Goal: Information Seeking & Learning: Learn about a topic

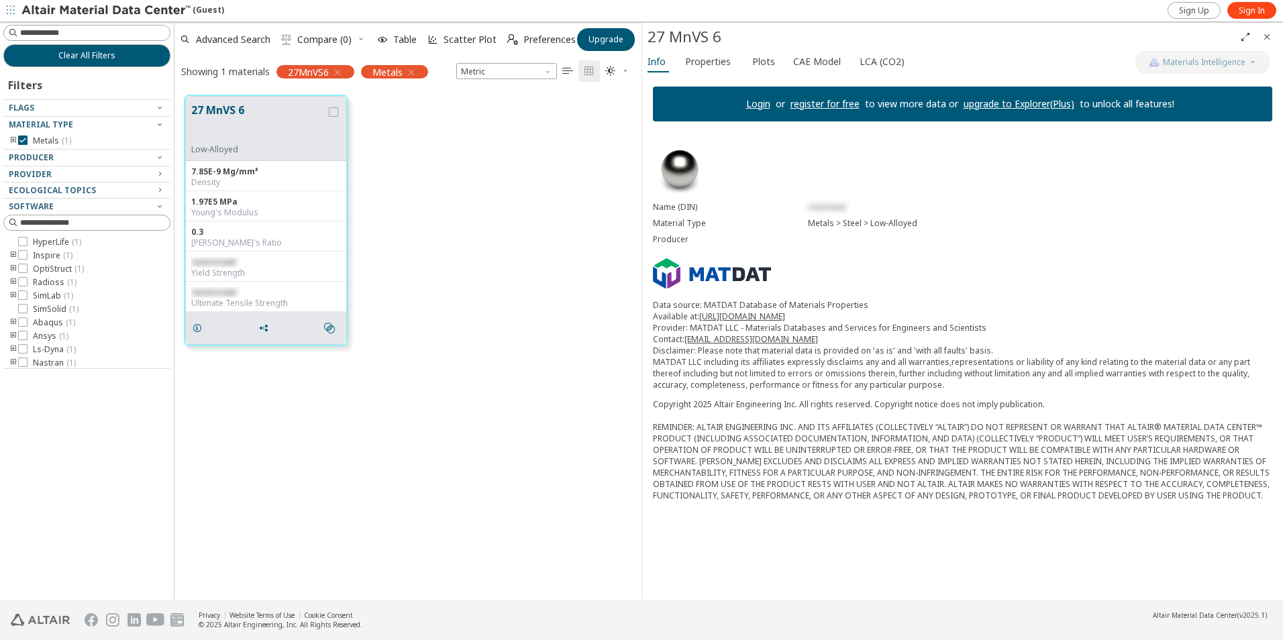
scroll to position [504, 457]
click at [1247, 11] on span "Sign In" at bounding box center [1251, 10] width 26 height 11
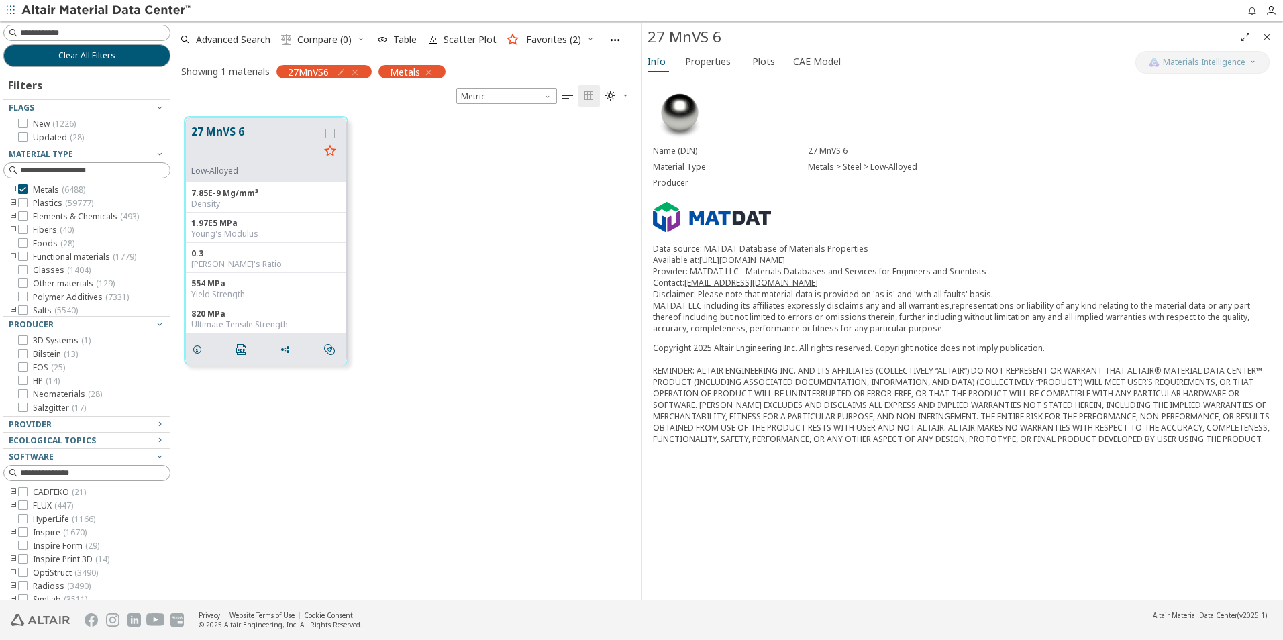
scroll to position [483, 457]
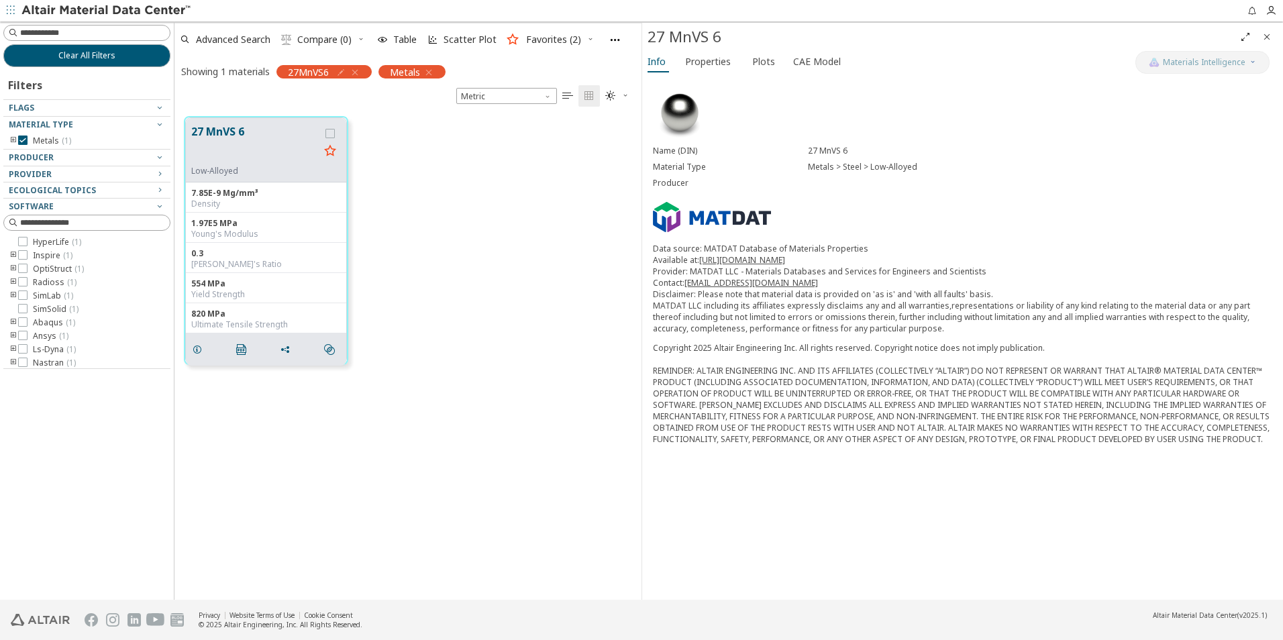
click at [358, 70] on icon "button" at bounding box center [354, 72] width 11 height 11
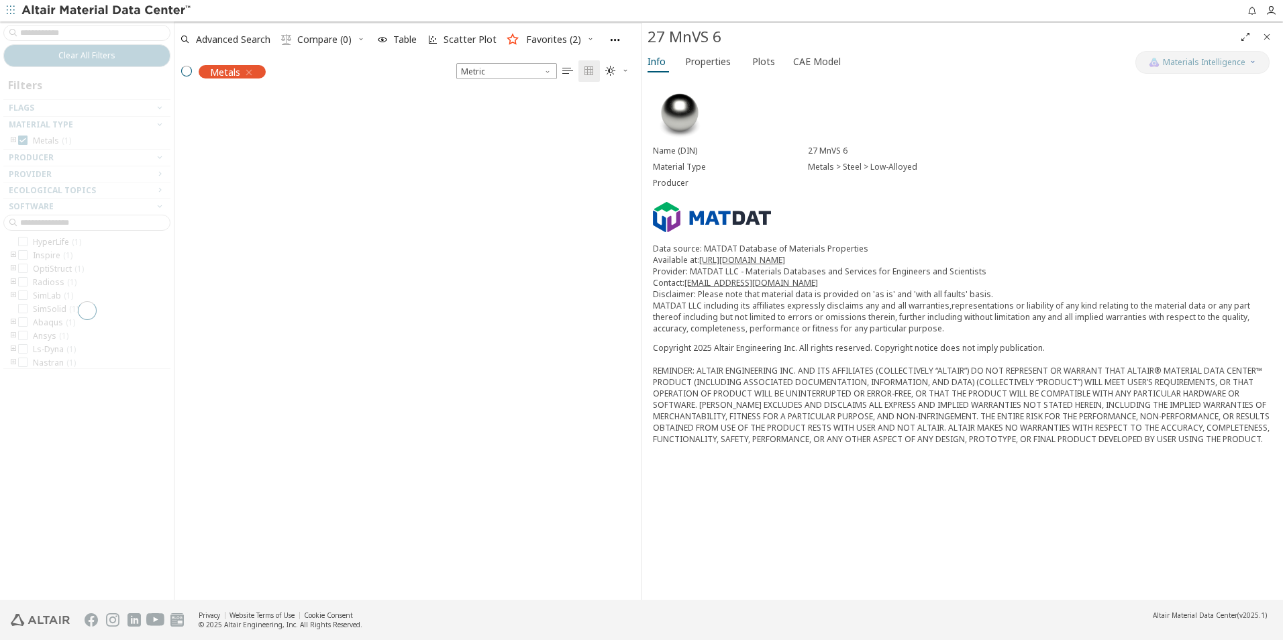
scroll to position [504, 457]
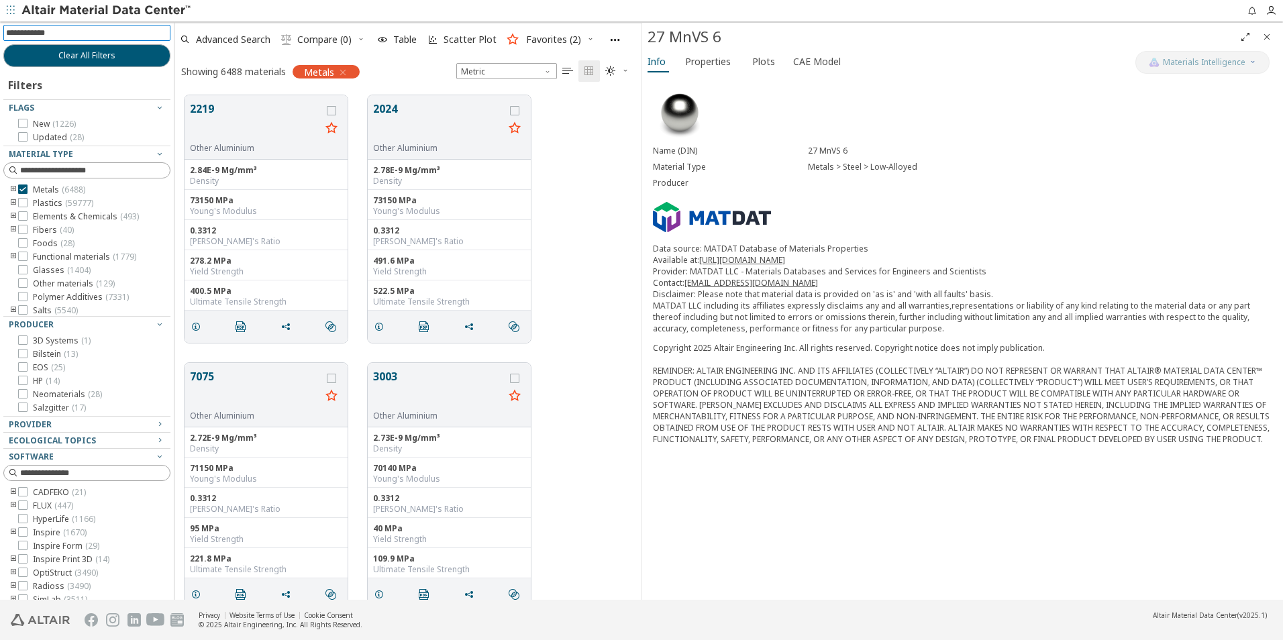
click at [49, 30] on input at bounding box center [88, 32] width 164 height 15
type input "****"
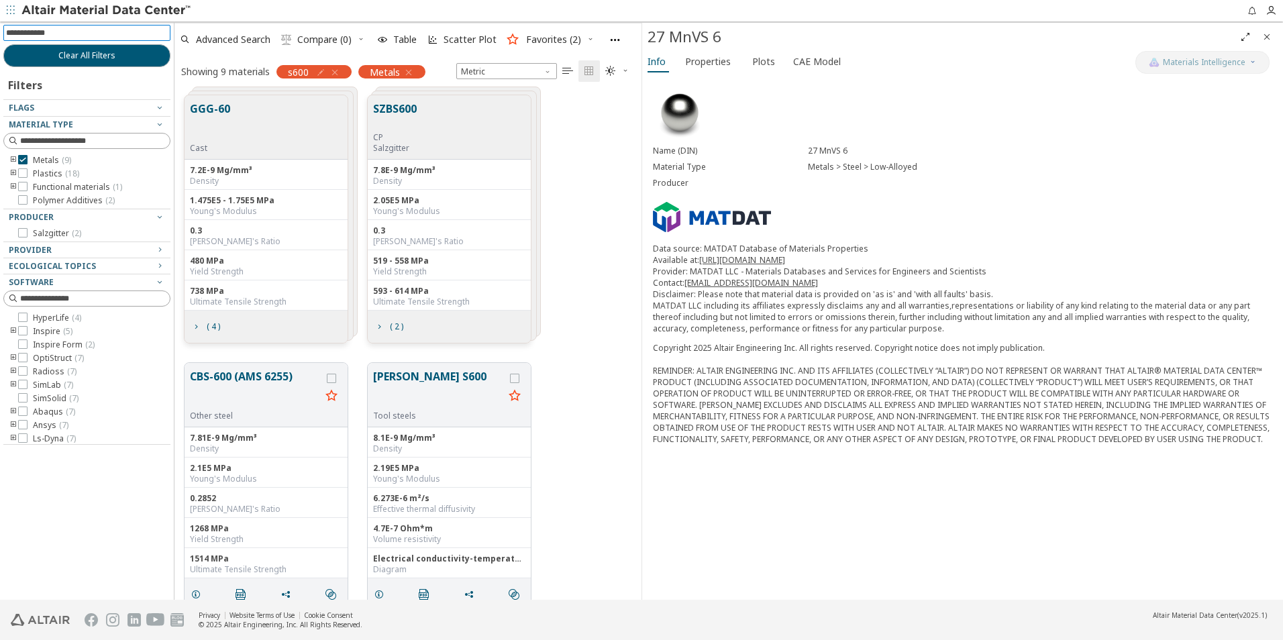
click at [337, 71] on icon "button" at bounding box center [334, 72] width 11 height 11
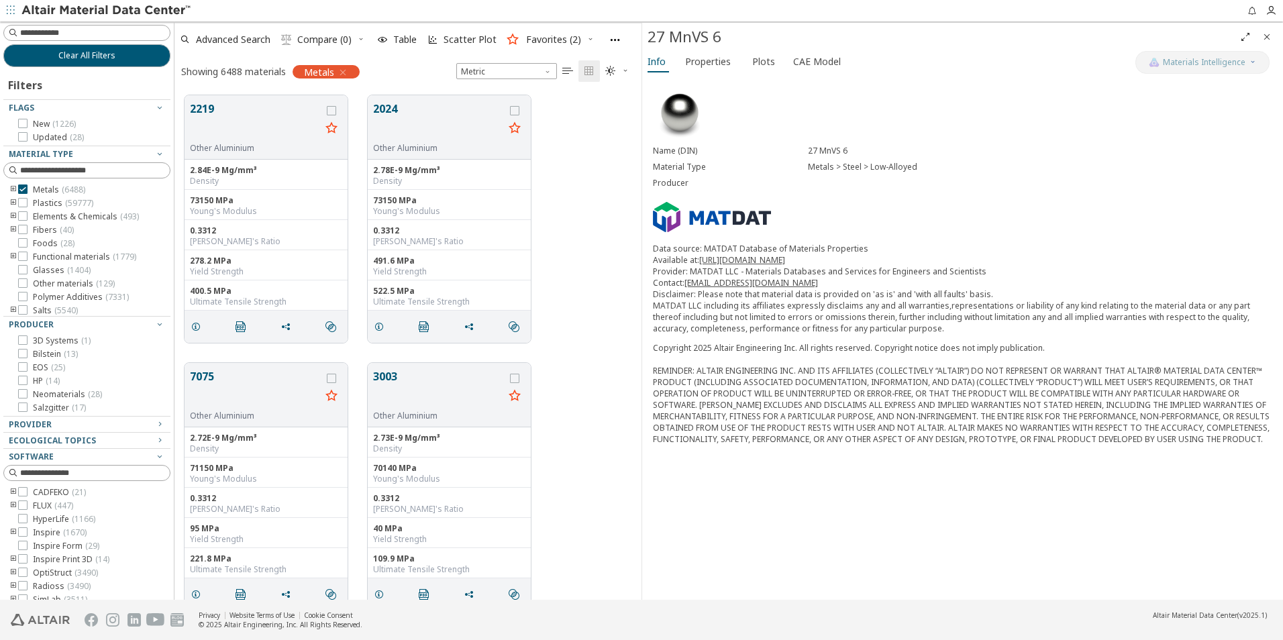
click at [13, 190] on icon "toogle group" at bounding box center [13, 189] width 9 height 11
click at [34, 244] on icon "toogle group" at bounding box center [33, 238] width 9 height 11
click at [62, 203] on icon at bounding box center [62, 197] width 9 height 9
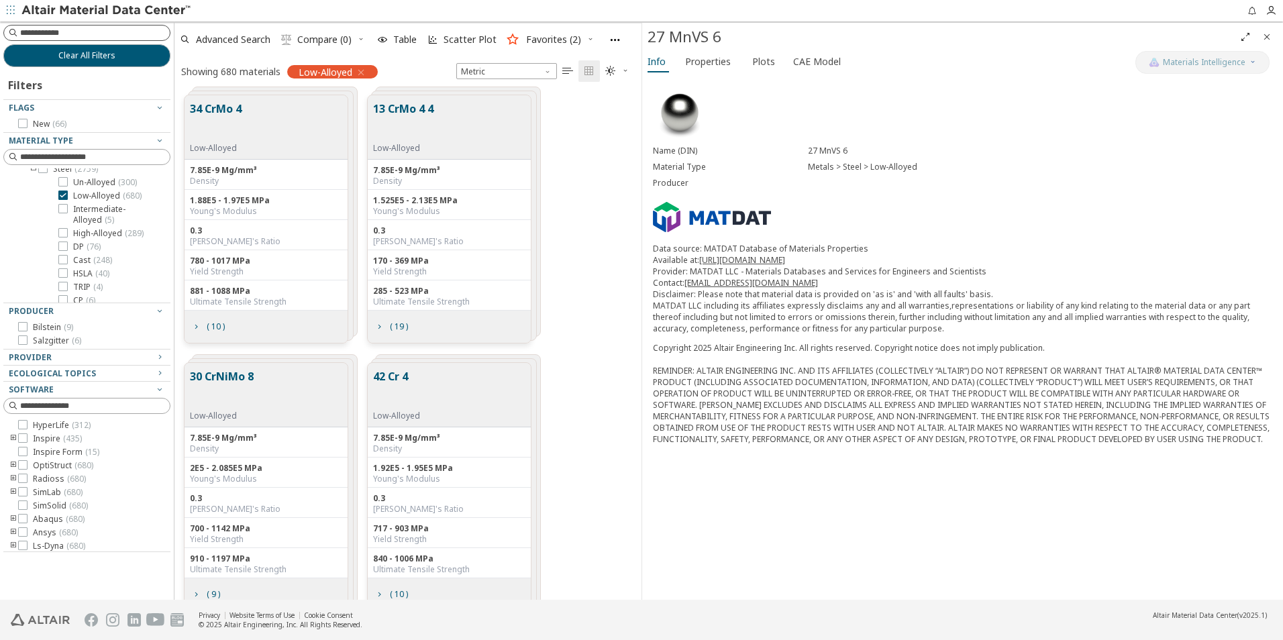
click at [52, 32] on input at bounding box center [95, 32] width 150 height 13
type input "**"
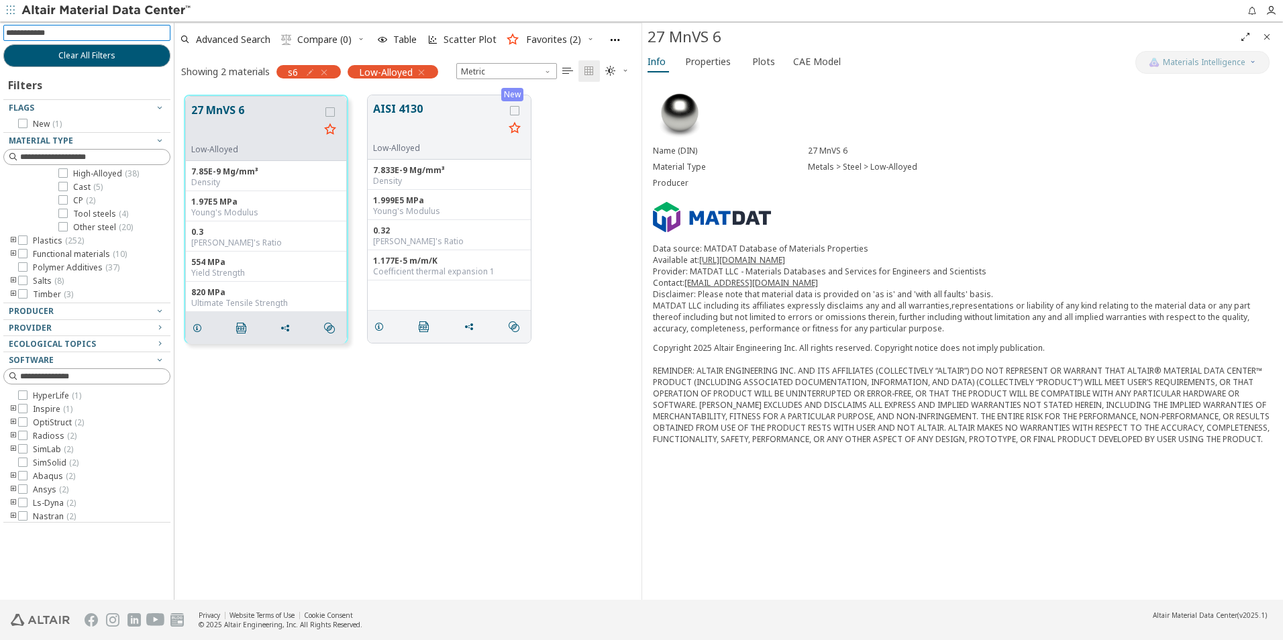
scroll to position [13, 0]
click at [327, 71] on icon "button" at bounding box center [324, 72] width 11 height 11
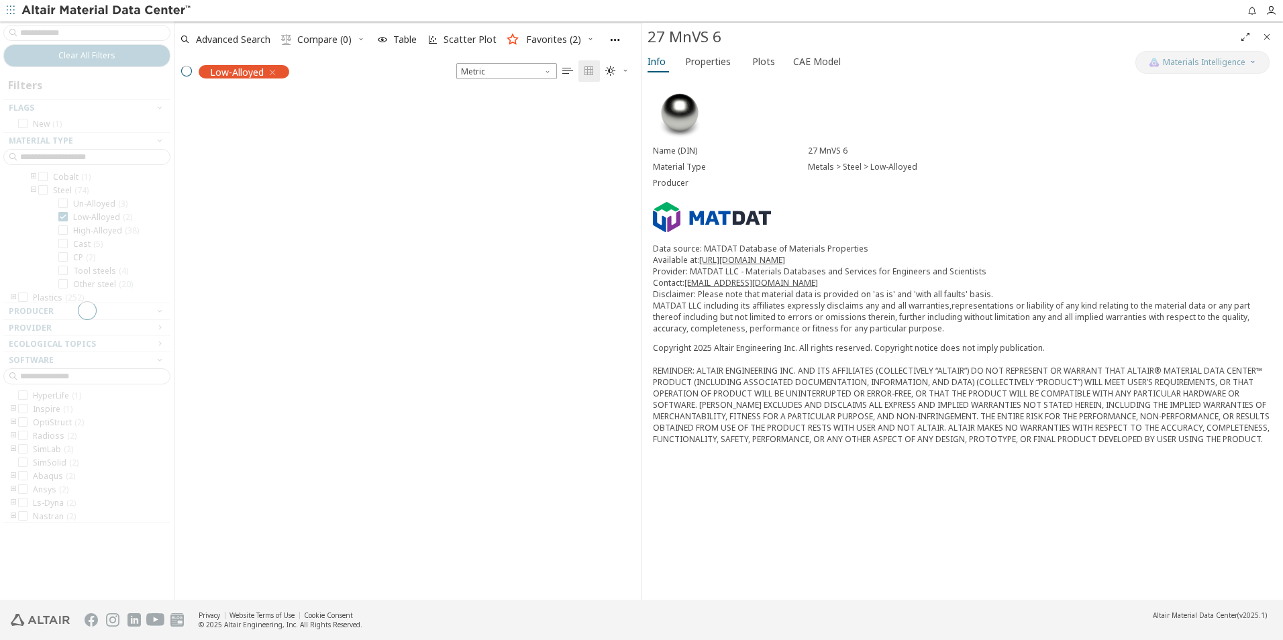
scroll to position [265, 0]
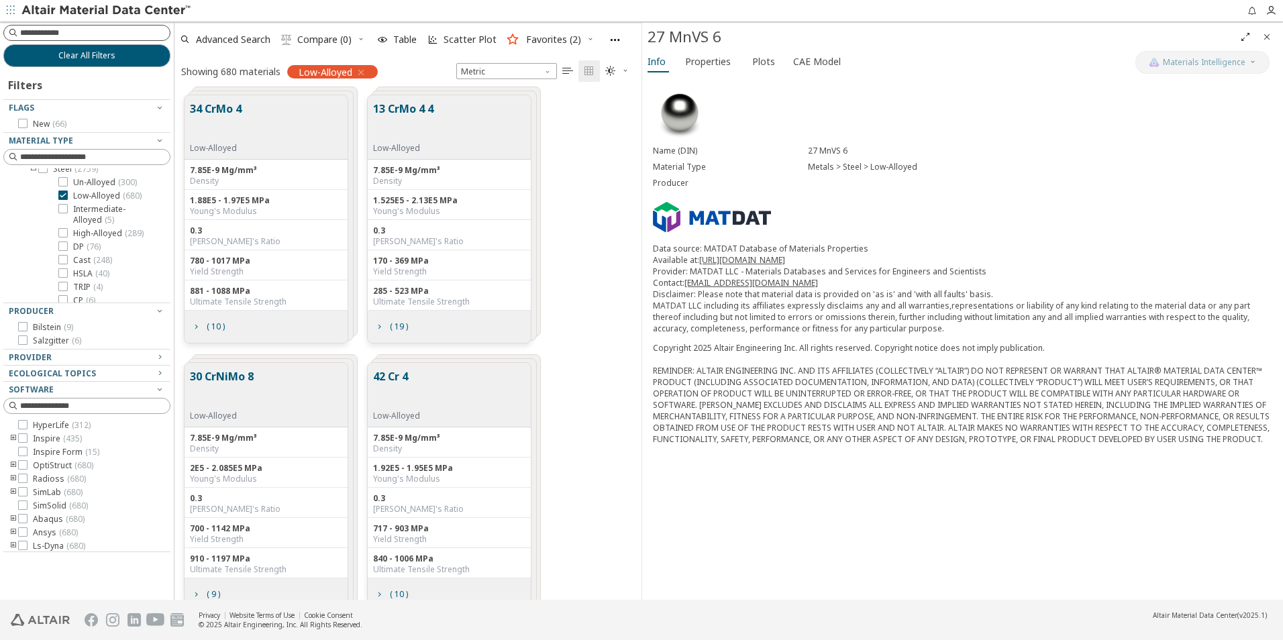
click at [54, 32] on input at bounding box center [95, 32] width 150 height 13
type input "**"
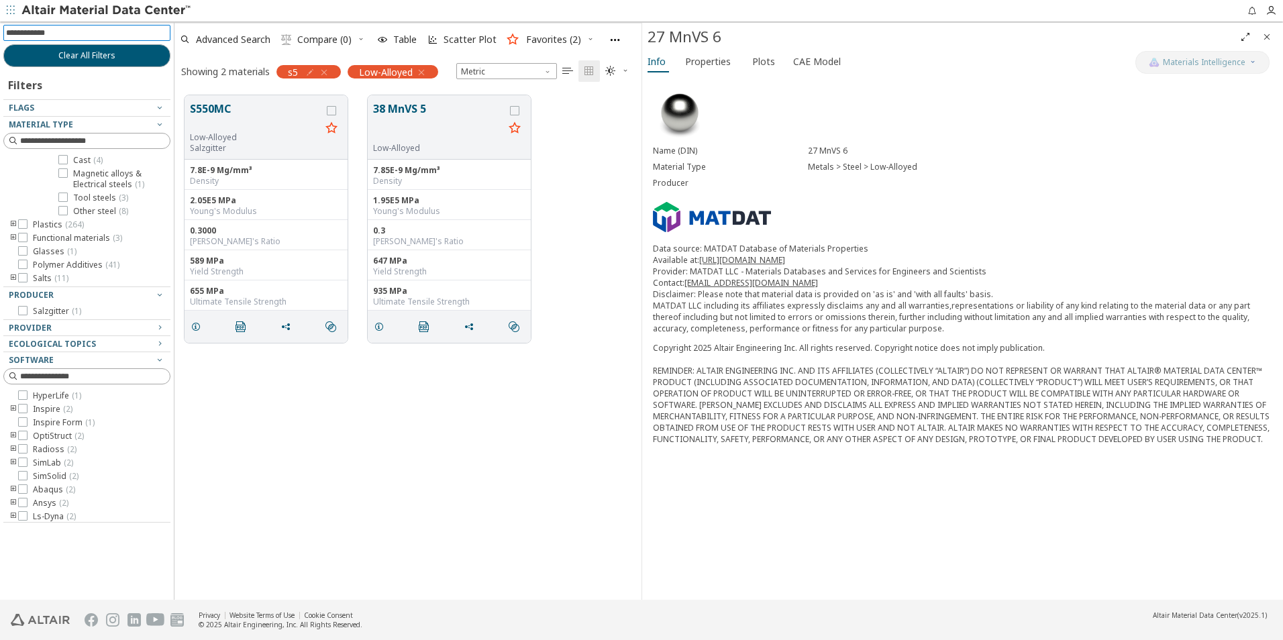
scroll to position [13, 0]
click at [195, 325] on icon "grid" at bounding box center [196, 326] width 11 height 11
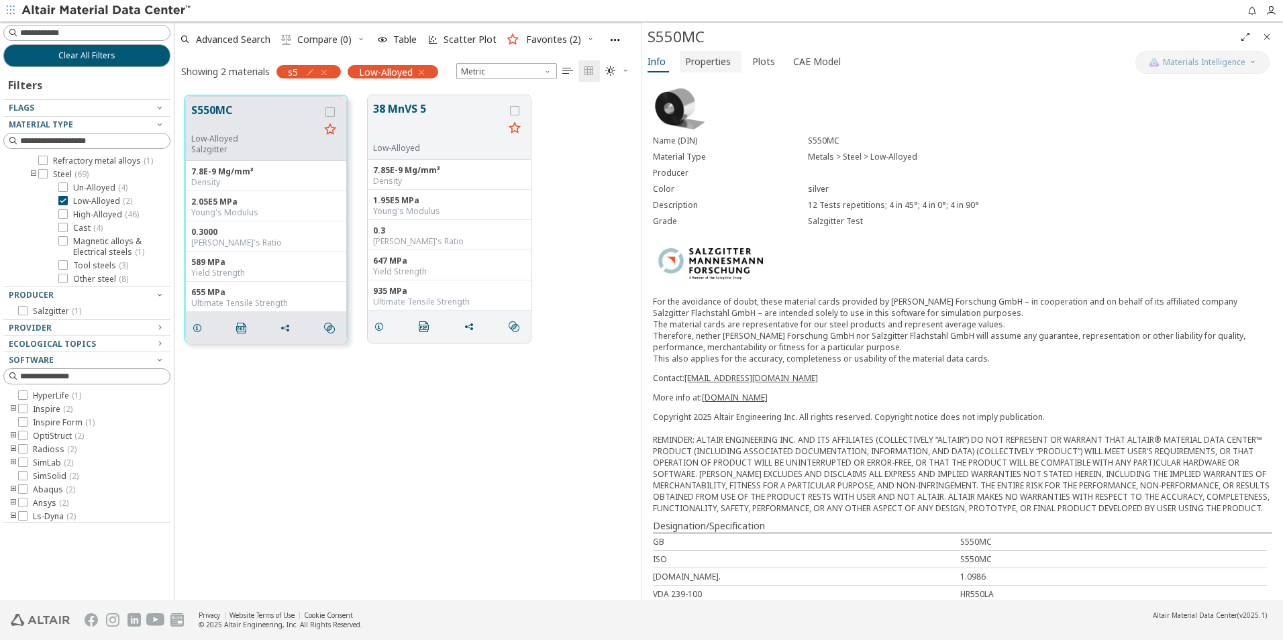
click at [705, 64] on span "Properties" at bounding box center [708, 61] width 46 height 21
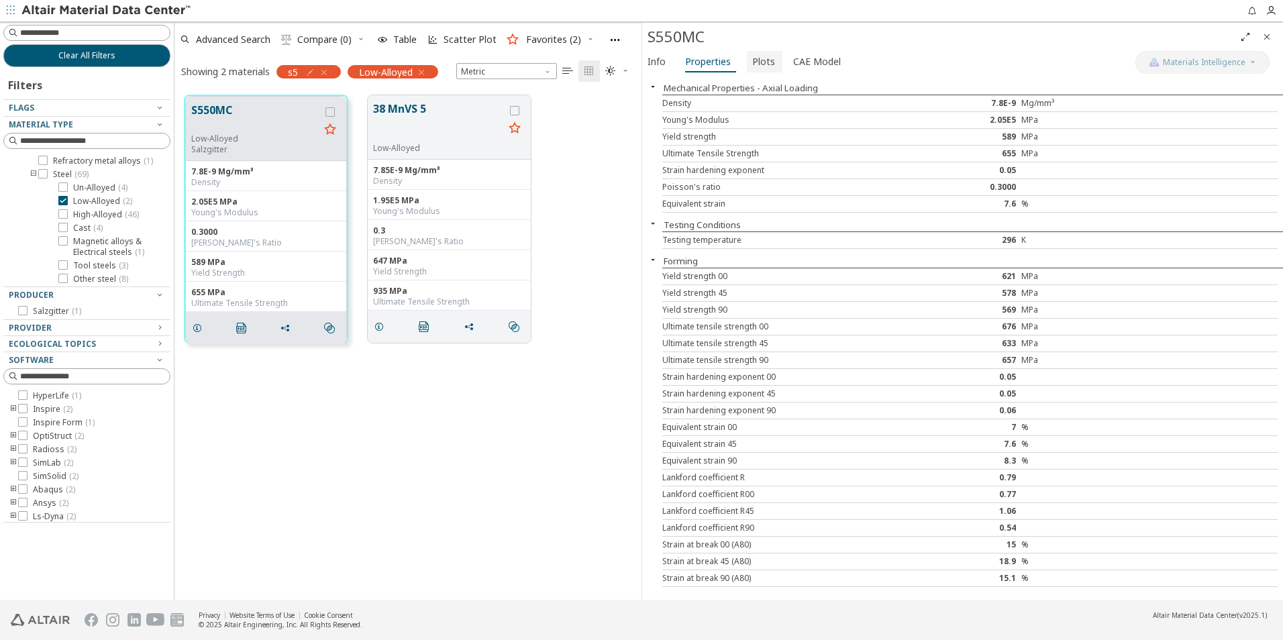
click at [756, 56] on span "Plots" at bounding box center [763, 61] width 23 height 21
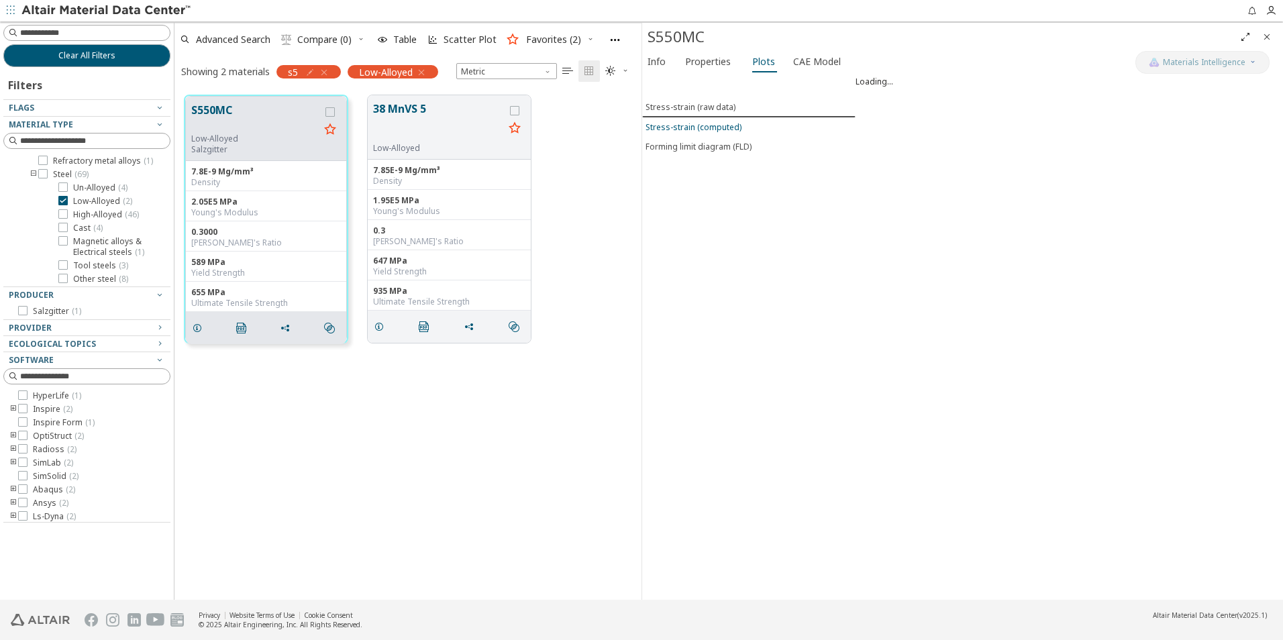
click at [710, 121] on div "Stress-strain (computed)" at bounding box center [693, 126] width 96 height 11
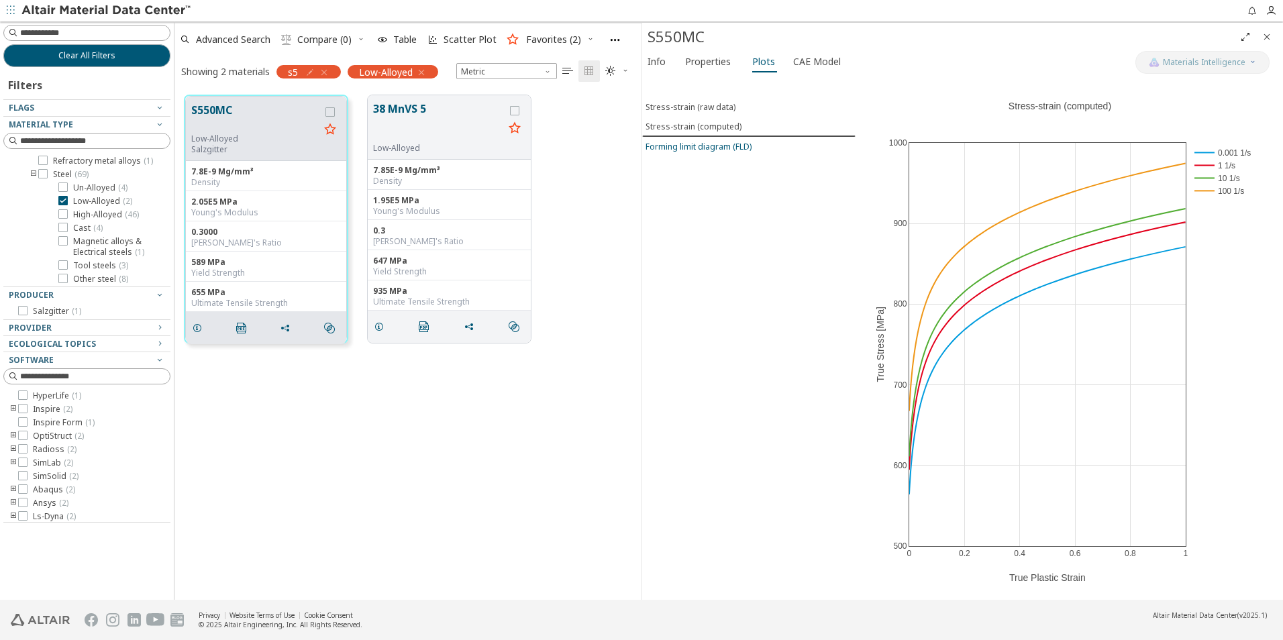
click at [693, 146] on div "Forming limit diagram (FLD)" at bounding box center [698, 146] width 106 height 11
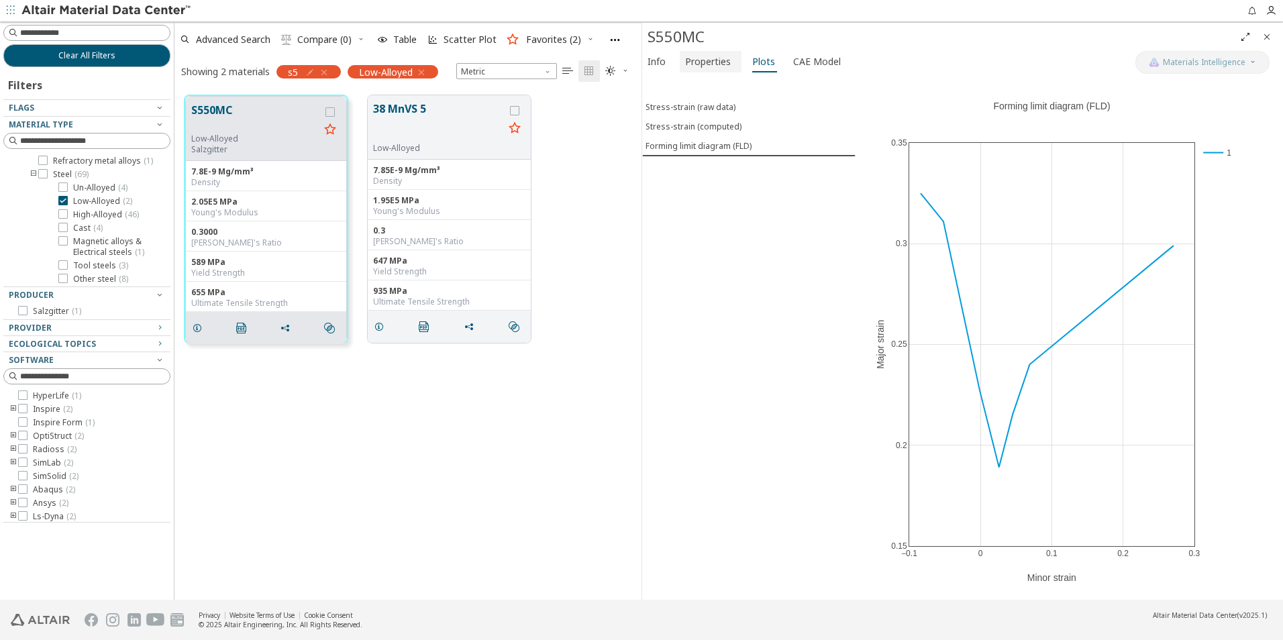
click at [710, 63] on span "Properties" at bounding box center [708, 61] width 46 height 21
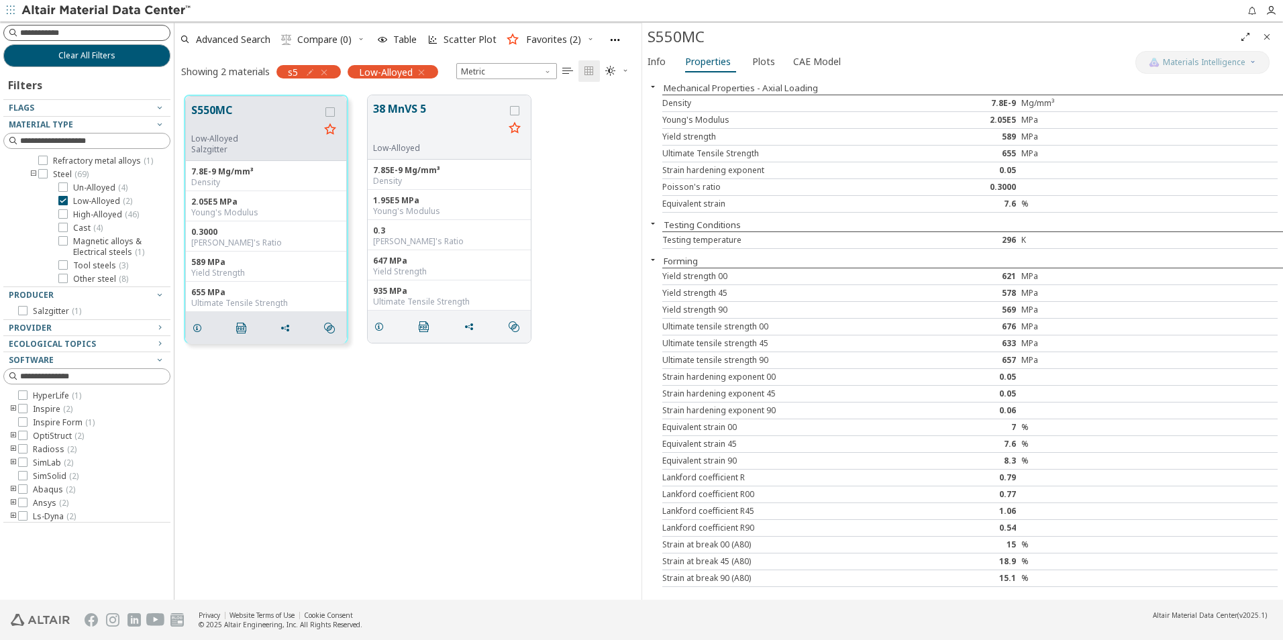
click at [52, 34] on input at bounding box center [95, 32] width 150 height 13
type input "****"
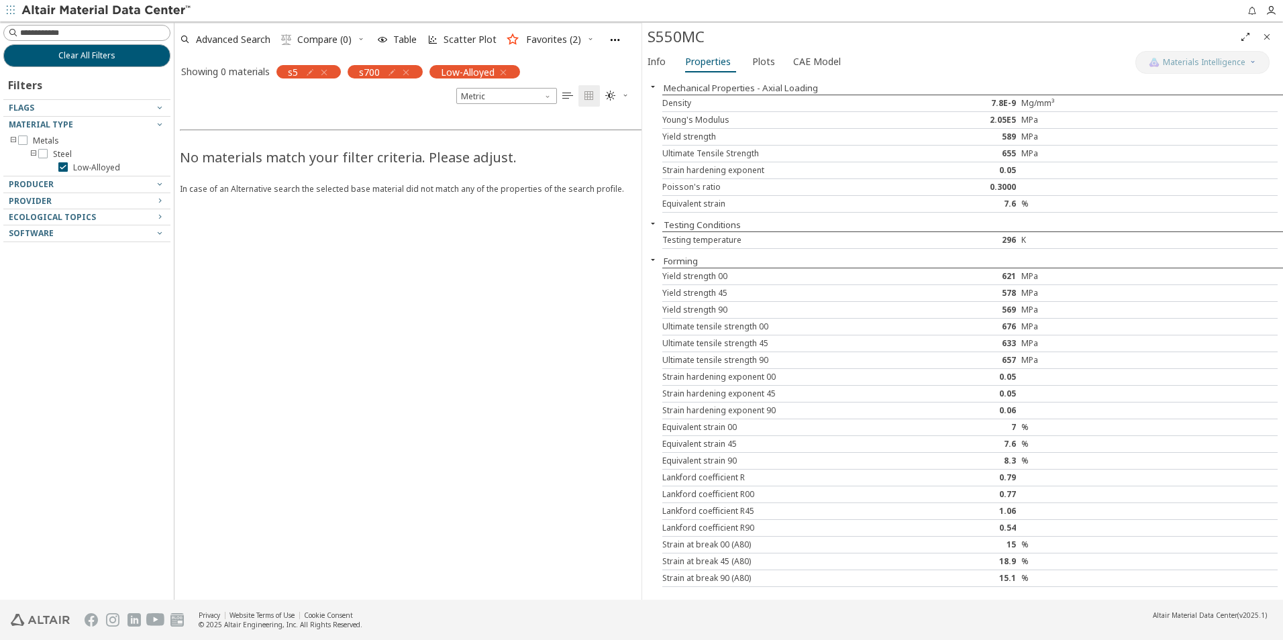
click at [325, 71] on icon "button" at bounding box center [324, 72] width 11 height 11
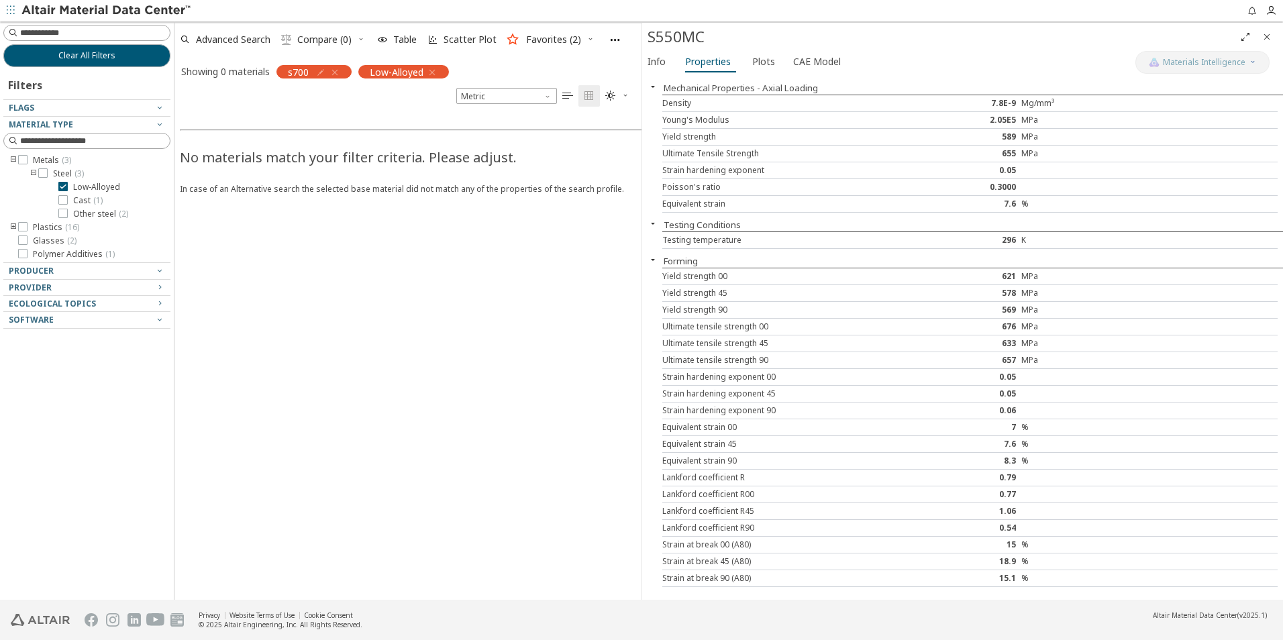
click at [339, 72] on icon "button" at bounding box center [334, 72] width 11 height 11
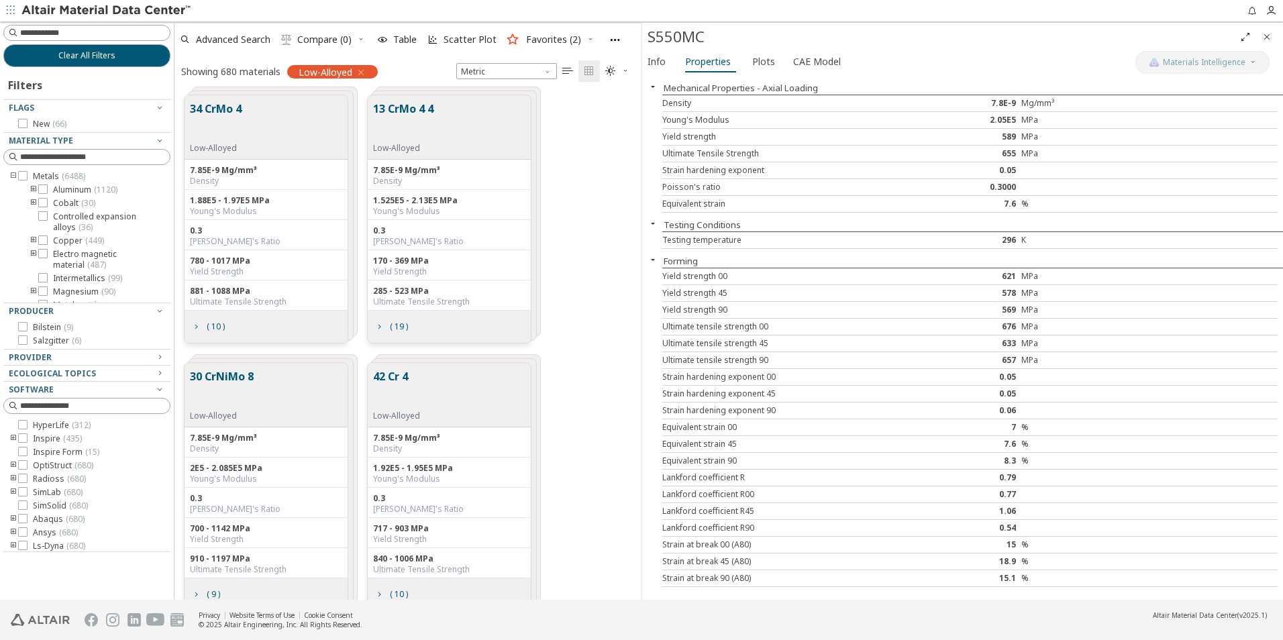
scroll to position [504, 457]
click at [28, 30] on input at bounding box center [95, 32] width 150 height 13
type input "**"
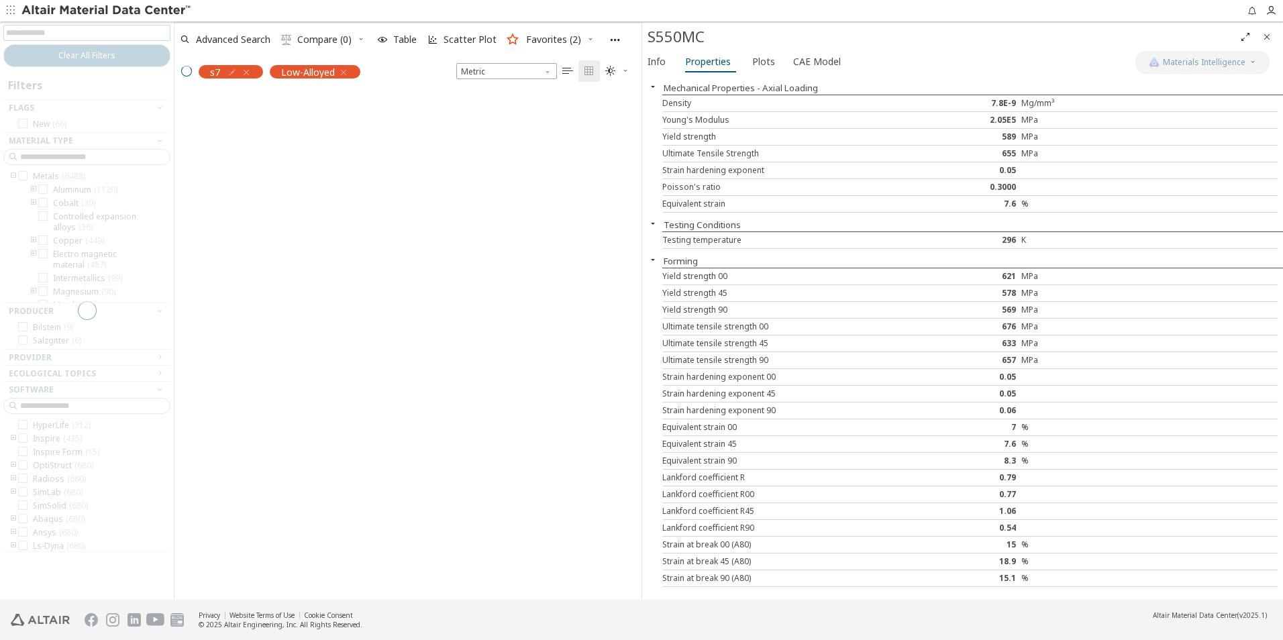
scroll to position [11, 11]
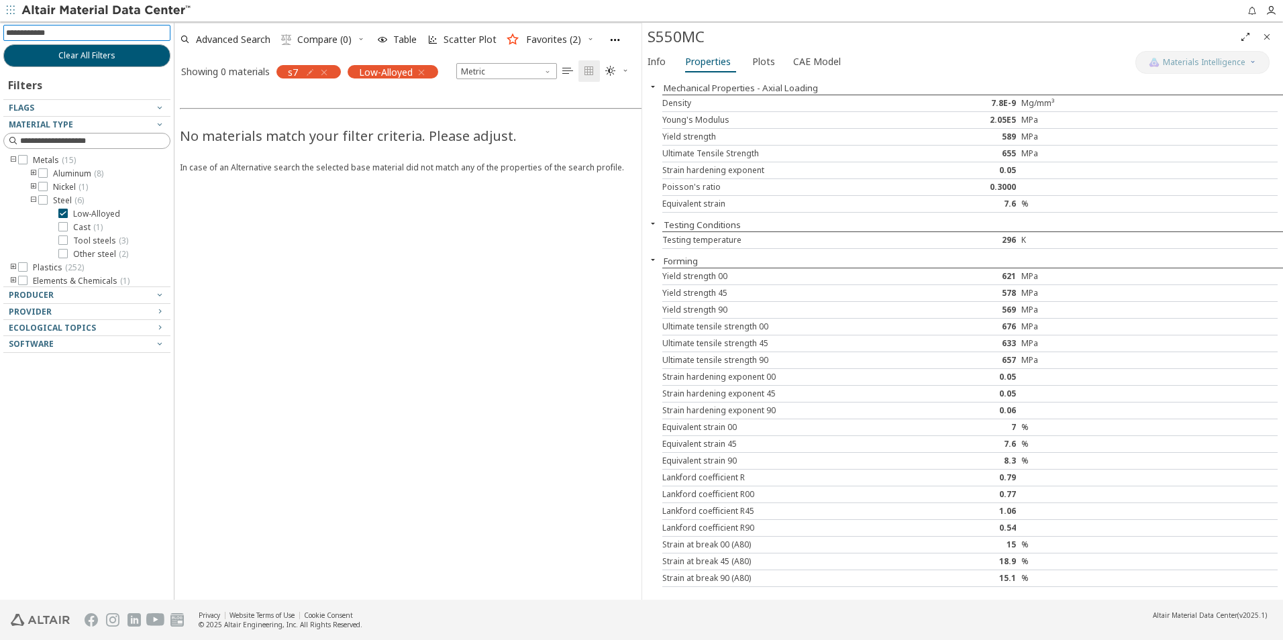
click at [327, 72] on icon "button" at bounding box center [324, 72] width 11 height 11
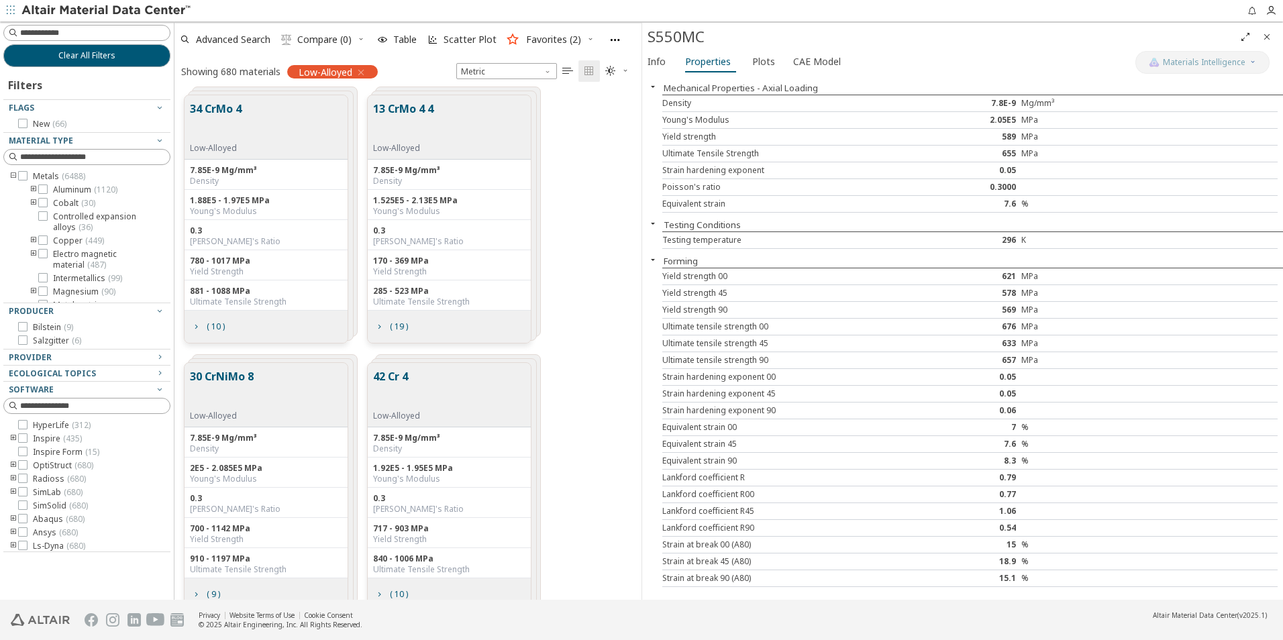
scroll to position [504, 457]
click at [56, 33] on input at bounding box center [95, 32] width 150 height 13
type input "**"
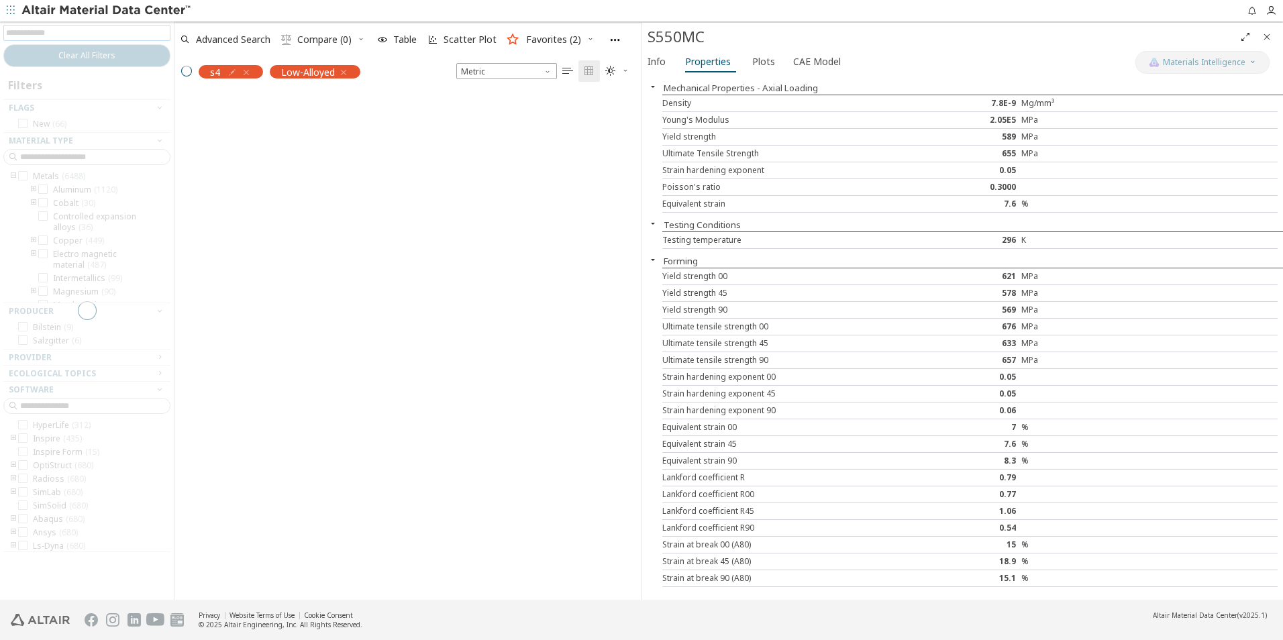
scroll to position [11, 11]
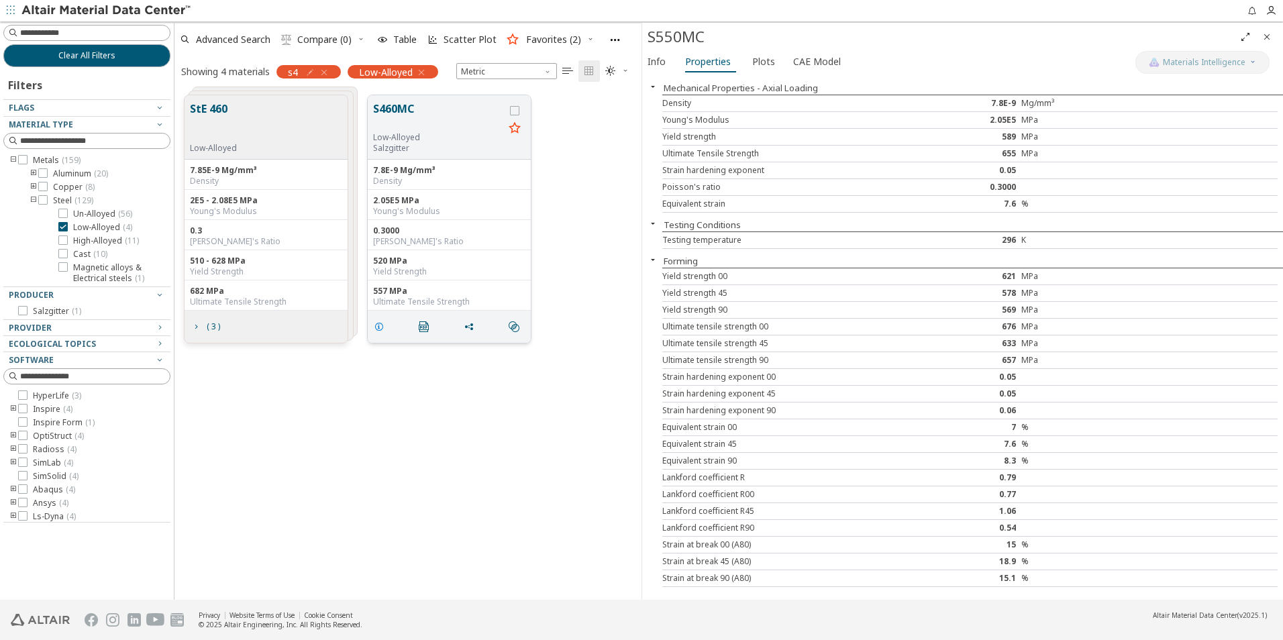
click at [382, 326] on icon "grid" at bounding box center [379, 326] width 11 height 11
